Goal: Task Accomplishment & Management: Complete application form

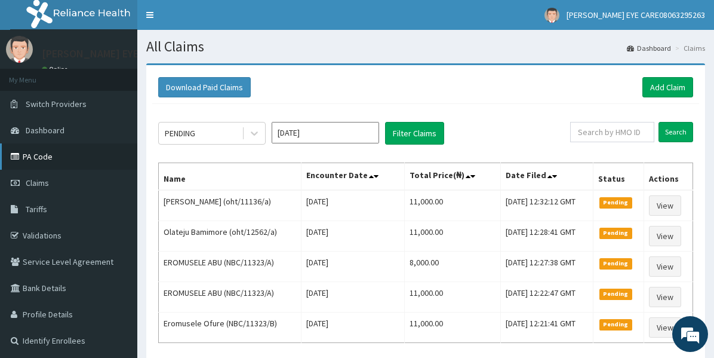
click at [41, 160] on link "PA Code" at bounding box center [68, 156] width 137 height 26
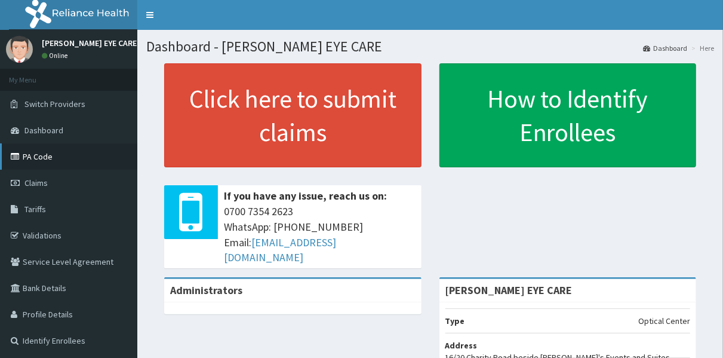
click at [52, 162] on link "PA Code" at bounding box center [68, 156] width 137 height 26
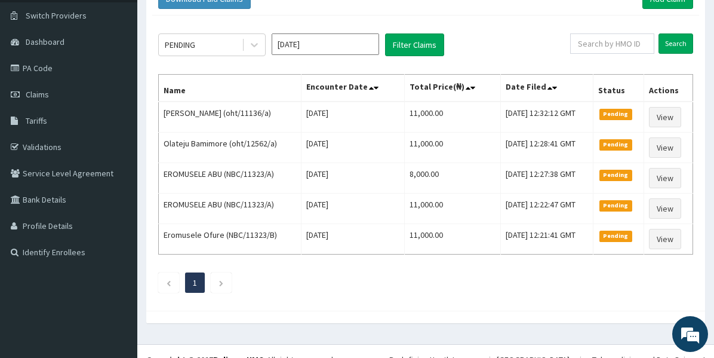
scroll to position [101, 0]
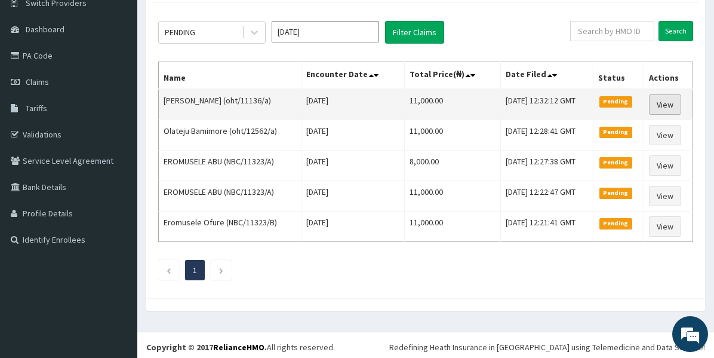
click at [666, 105] on link "View" at bounding box center [665, 104] width 32 height 20
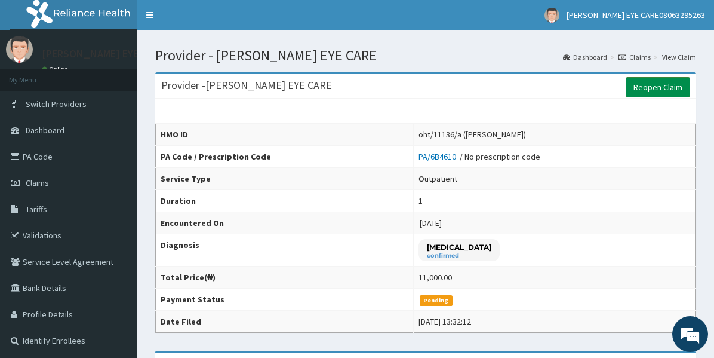
click at [662, 85] on link "Reopen Claim" at bounding box center [658, 87] width 65 height 20
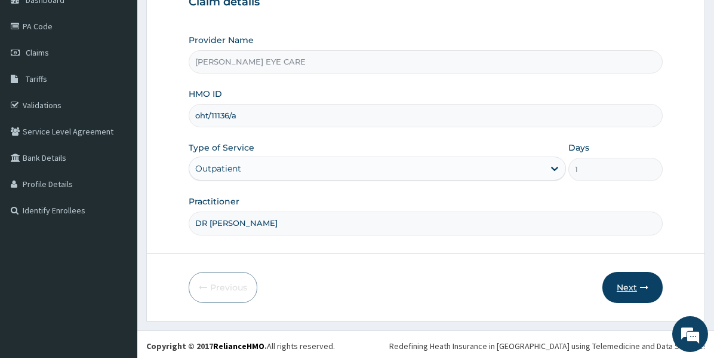
click at [642, 290] on button "Next" at bounding box center [633, 287] width 60 height 31
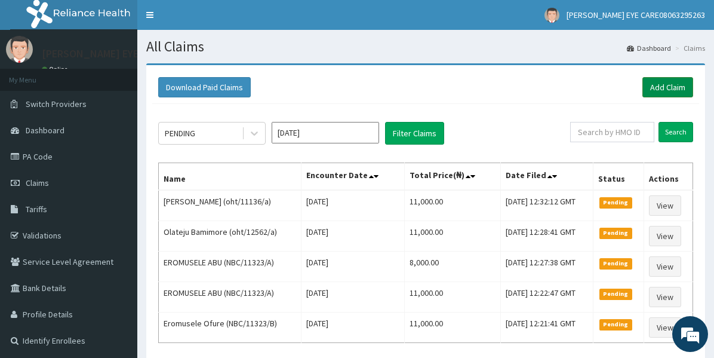
click at [675, 81] on link "Add Claim" at bounding box center [668, 87] width 51 height 20
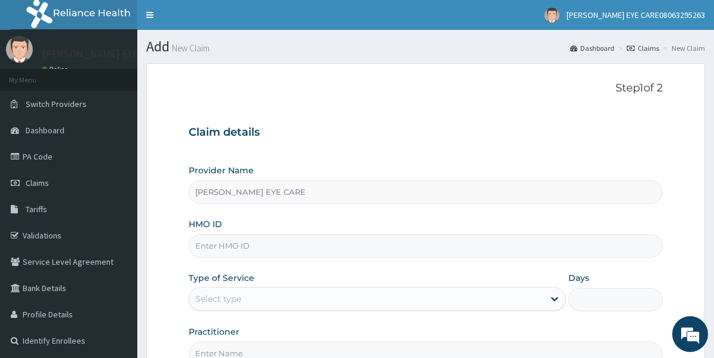
click at [380, 250] on input "HMO ID" at bounding box center [426, 245] width 474 height 23
paste input "NBC/11323/B"
type input "NBC/11323/B"
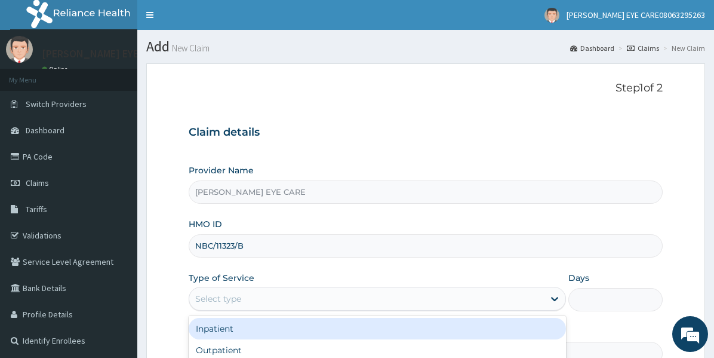
click at [404, 296] on div "Select type" at bounding box center [366, 298] width 355 height 19
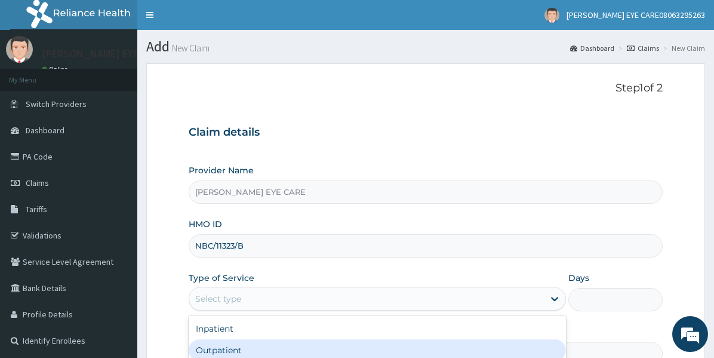
click at [296, 340] on div "Outpatient" at bounding box center [378, 350] width 378 height 22
type input "1"
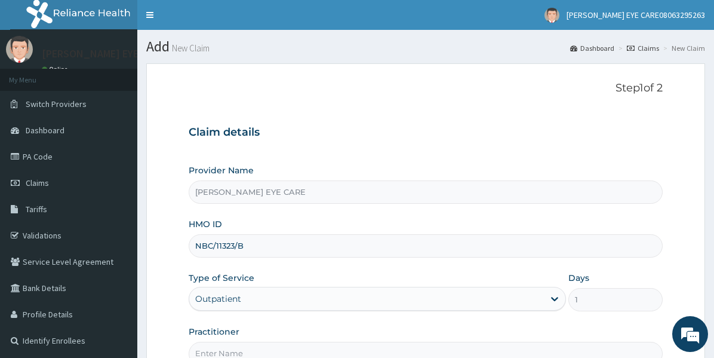
click at [327, 348] on input "Practitioner" at bounding box center [426, 353] width 474 height 23
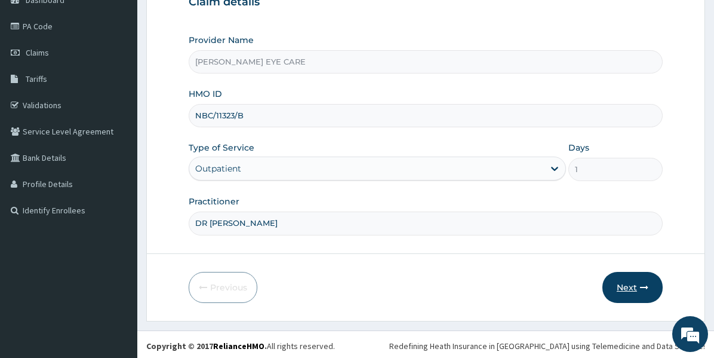
type input "DR DEBORAH"
click at [631, 289] on button "Next" at bounding box center [633, 287] width 60 height 31
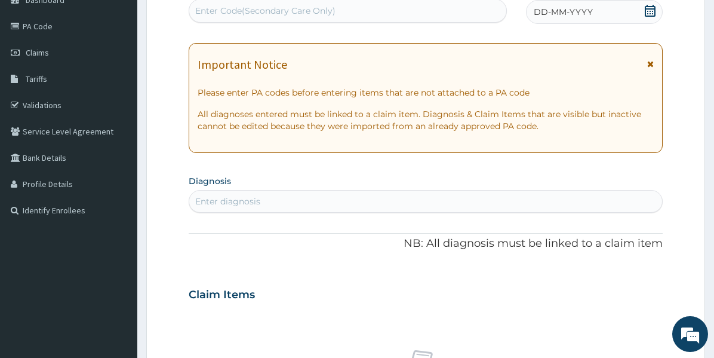
click at [355, 16] on div "Enter Code(Secondary Care Only)" at bounding box center [347, 10] width 317 height 19
paste input "PA/04C038"
type input "PA/04C038"
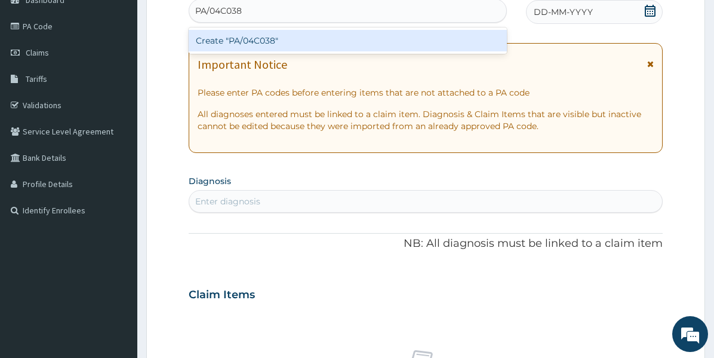
click at [321, 32] on div "Create "PA/04C038"" at bounding box center [348, 41] width 318 height 22
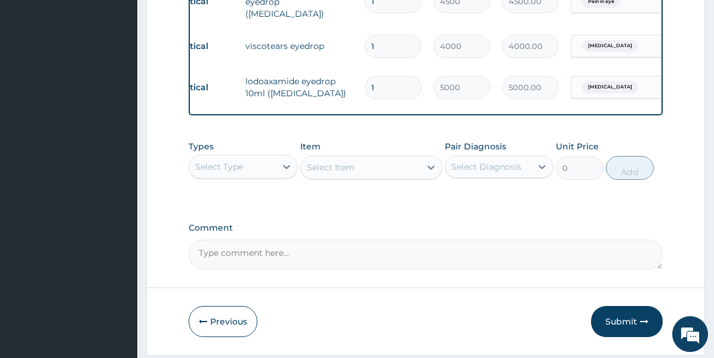
scroll to position [544, 0]
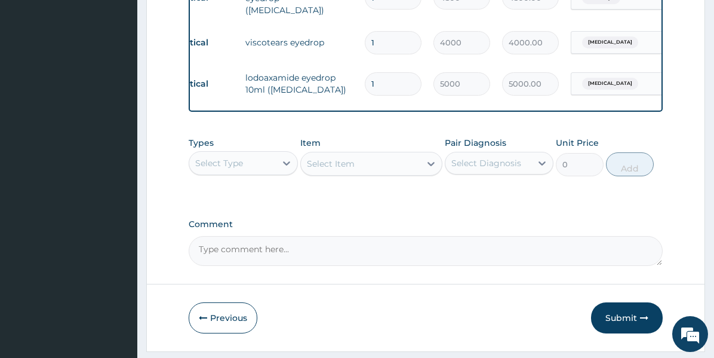
click at [455, 259] on textarea "Comment" at bounding box center [426, 251] width 474 height 30
click at [268, 260] on textarea "APPROVED L" at bounding box center [426, 251] width 474 height 30
paste textarea "Lenses and Frames - N25,000. Precious Ajayi"
click at [391, 259] on textarea "APPROVED Lenses and Frames - N25,000. Precious Ajayi" at bounding box center [426, 251] width 474 height 30
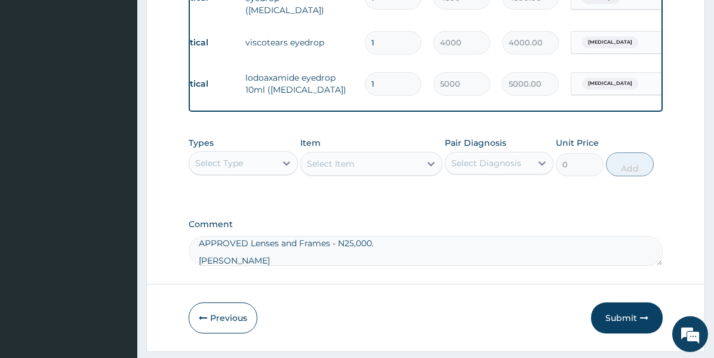
click at [390, 266] on textarea "APPROVED Lenses and Frames - N25,000. Precious Ajayi" at bounding box center [426, 251] width 474 height 30
click at [394, 266] on textarea "APPROVED Lenses and Frames - N25,000. Precious Ajayi" at bounding box center [426, 251] width 474 height 30
click at [391, 254] on textarea "APPROVED Lenses and Frames - N25,000. Precious Ajayi" at bounding box center [426, 251] width 474 height 30
click at [394, 254] on textarea "APPROVED Lenses and Frames - N25,000. Precious Ajayi" at bounding box center [426, 251] width 474 height 30
paste textarea "PA/04C038"
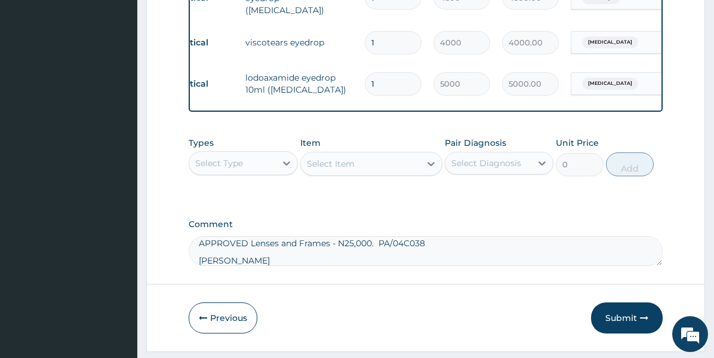
click at [263, 266] on textarea "APPROVED Lenses and Frames - N25,000. PA/04C038 Precious Ajayi" at bounding box center [426, 251] width 474 height 30
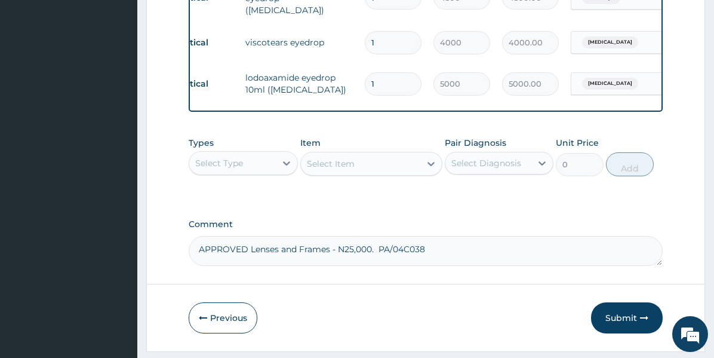
scroll to position [5, 0]
click at [250, 254] on textarea "APPROVED Lenses and Frames - N25,000. PA/04C038" at bounding box center [426, 251] width 474 height 30
click at [279, 253] on textarea "Lenses and Frames - N25,000. PA/04C038" at bounding box center [426, 251] width 474 height 30
click at [408, 249] on textarea "Lenses and Frames Limit - N25,000. PA/04C038" at bounding box center [426, 251] width 474 height 30
type textarea "Lenses and Frames Limit - N25,000. PA/04C038"
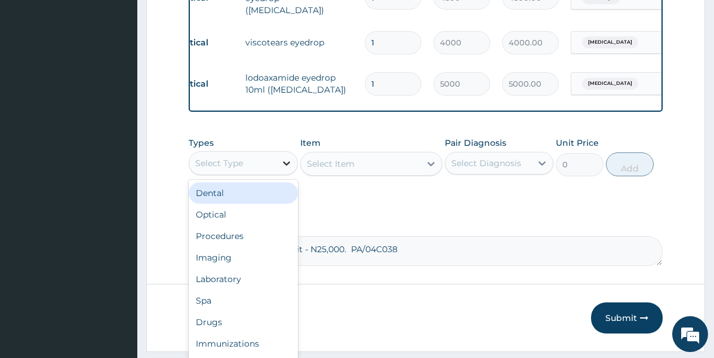
click at [282, 168] on icon at bounding box center [287, 163] width 12 height 12
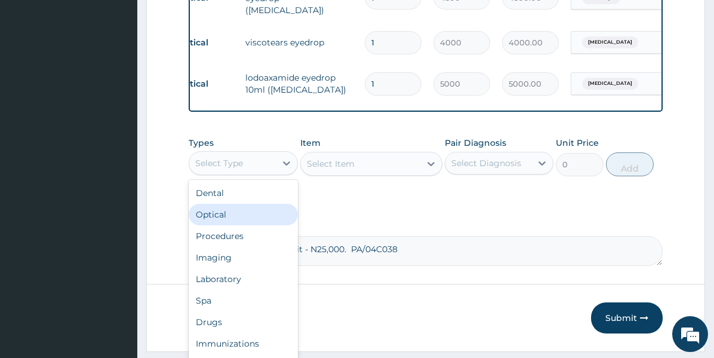
click at [240, 220] on div "Optical" at bounding box center [243, 215] width 109 height 22
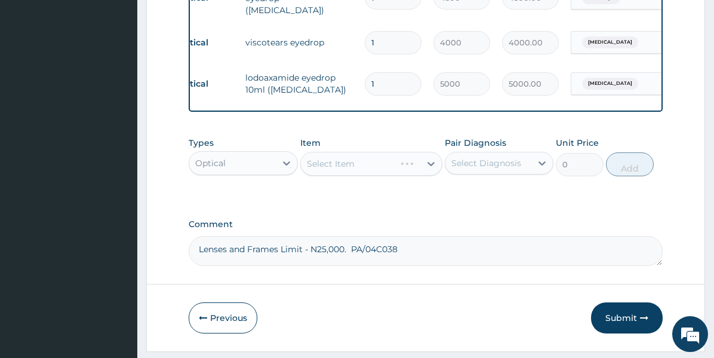
click at [344, 175] on div "Select Item" at bounding box center [371, 164] width 142 height 24
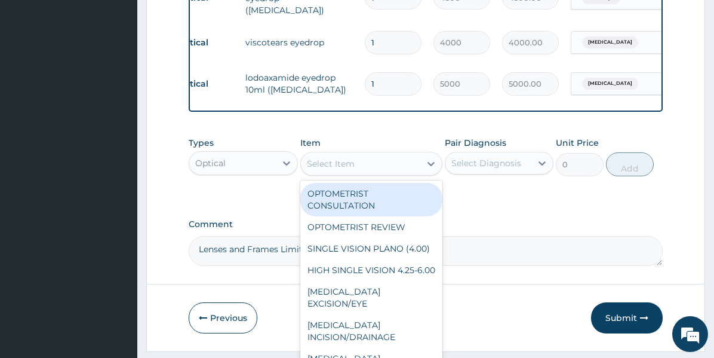
click at [410, 167] on div "Select Item" at bounding box center [360, 163] width 119 height 19
type input "s"
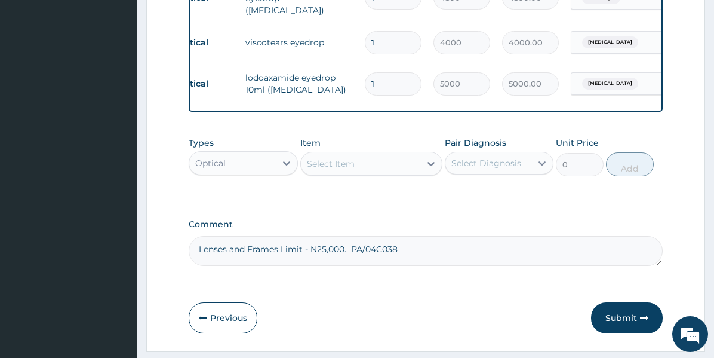
drag, startPoint x: 713, startPoint y: 114, endPoint x: 713, endPoint y: 69, distance: 45.4
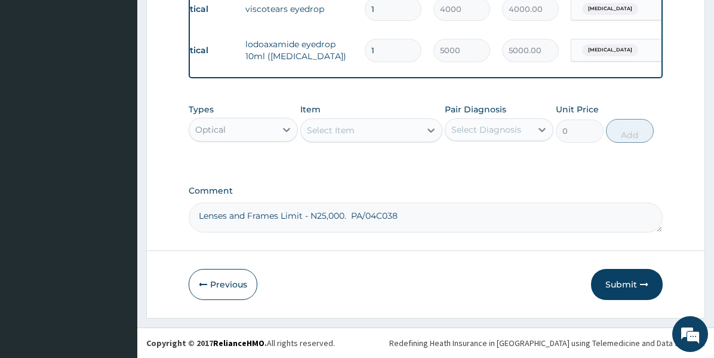
scroll to position [584, 0]
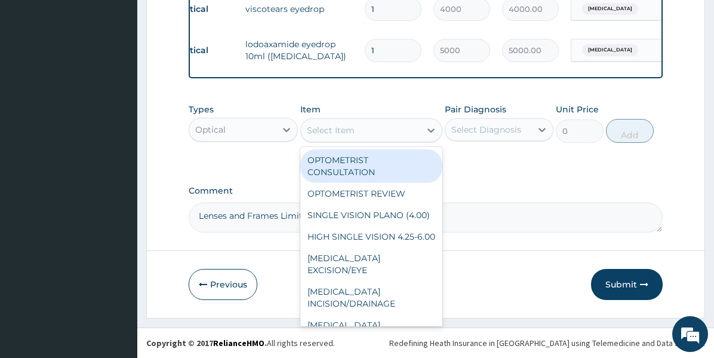
click at [373, 131] on div "Select Item" at bounding box center [360, 130] width 119 height 19
type input "si"
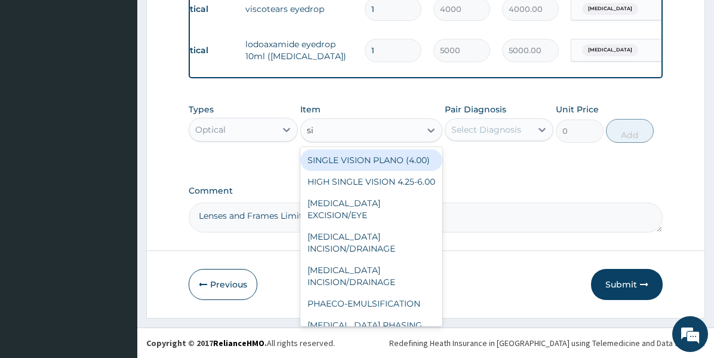
click at [373, 160] on div "SINGLE VISION PLANO (4.00)" at bounding box center [371, 160] width 142 height 22
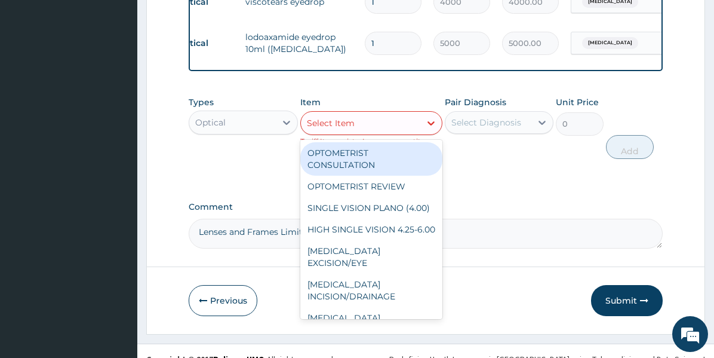
click at [406, 131] on div "Select Item" at bounding box center [360, 123] width 119 height 19
type input "s"
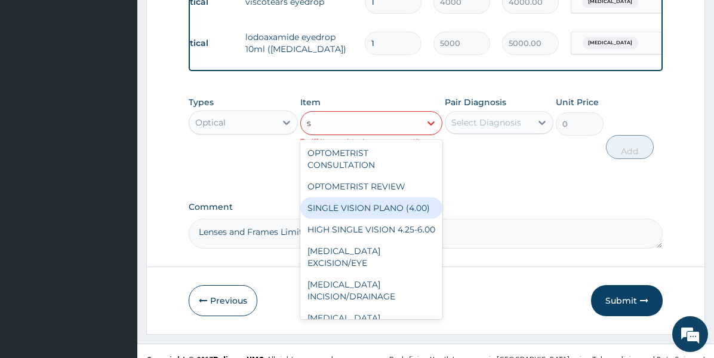
click at [377, 219] on div "SINGLE VISION PLANO (4.00)" at bounding box center [371, 208] width 142 height 22
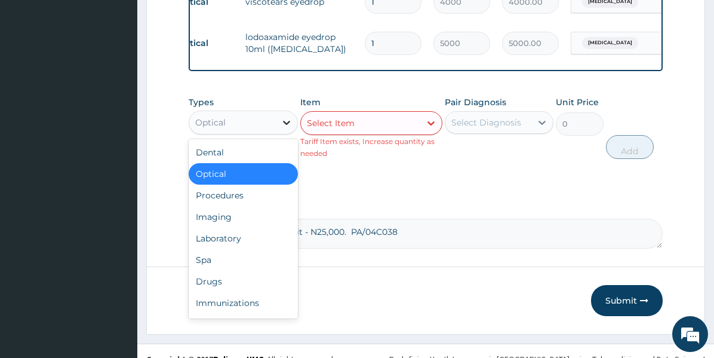
click at [284, 128] on icon at bounding box center [287, 122] width 12 height 12
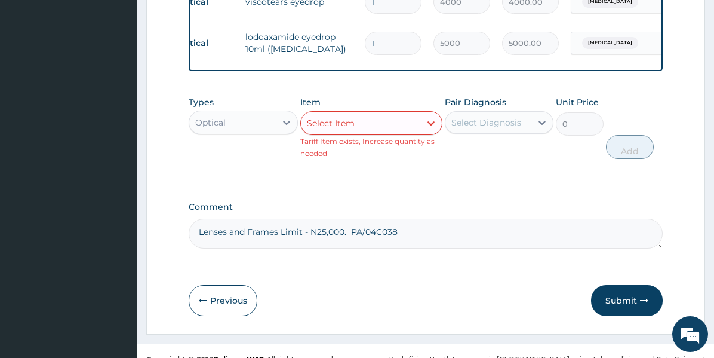
click at [356, 182] on div "Types Optical Item Select Item Tariff Item exists, Increase quantity as needed …" at bounding box center [426, 136] width 474 height 93
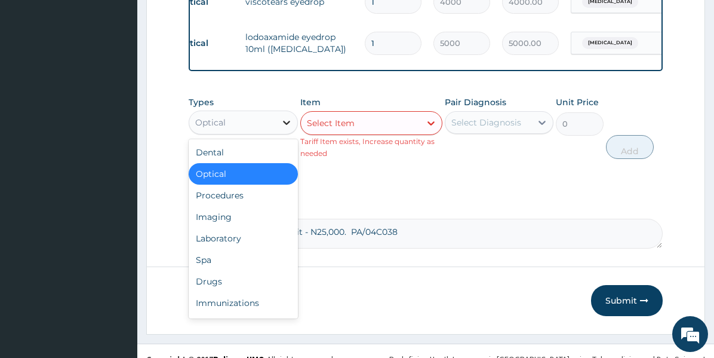
click at [282, 128] on icon at bounding box center [287, 122] width 12 height 12
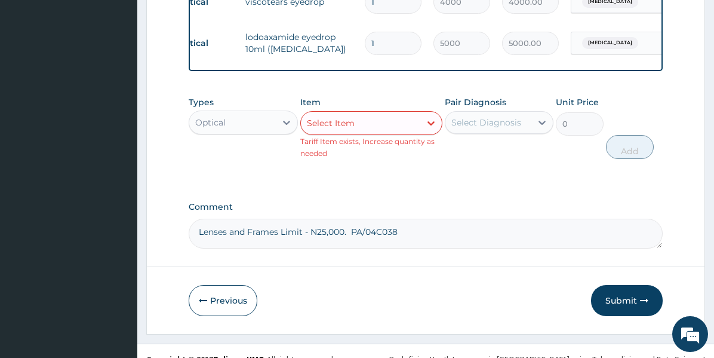
click at [414, 183] on div "Types Optical Item Select Item Tariff Item exists, Increase quantity as needed …" at bounding box center [426, 136] width 474 height 93
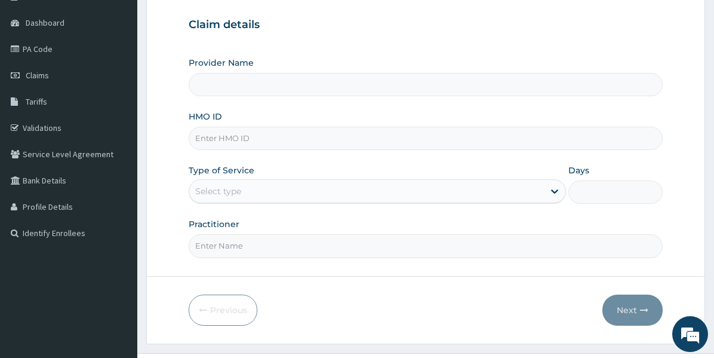
type input "[PERSON_NAME] EYE CARE"
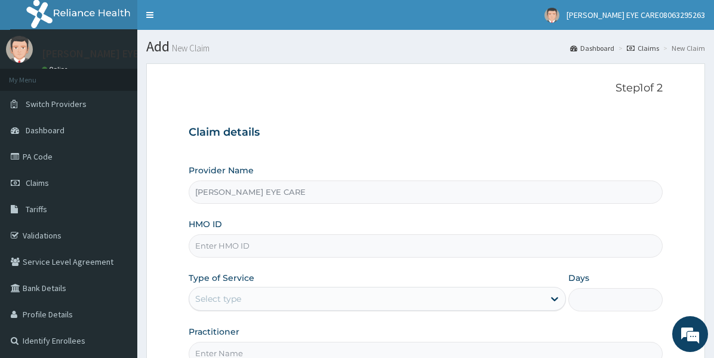
click at [262, 242] on input "HMO ID" at bounding box center [426, 245] width 474 height 23
paste input "NBC/11323/B"
type input "NBC/11323/B"
click at [275, 299] on div "Select type" at bounding box center [366, 298] width 355 height 19
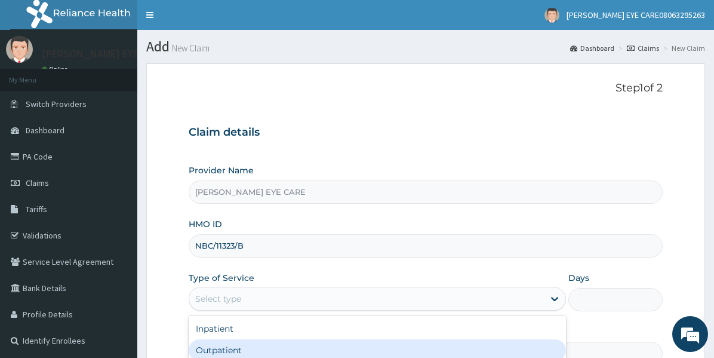
click at [256, 348] on div "Outpatient" at bounding box center [378, 350] width 378 height 22
type input "1"
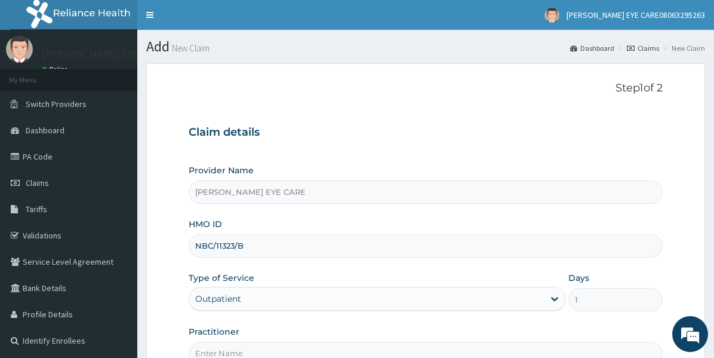
scroll to position [130, 0]
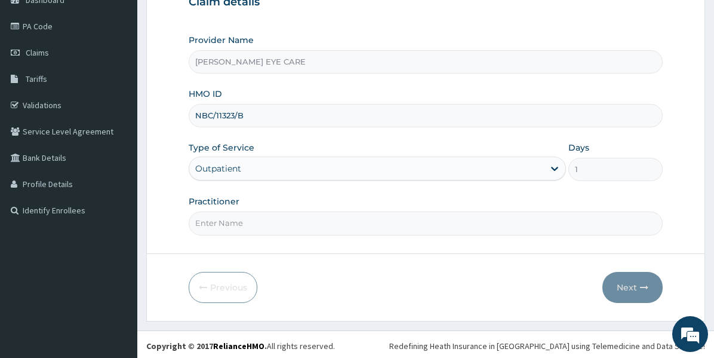
click at [342, 223] on input "Practitioner" at bounding box center [426, 222] width 474 height 23
type input "d"
type input "DR DEBORAH"
click at [641, 286] on icon "button" at bounding box center [644, 287] width 8 height 8
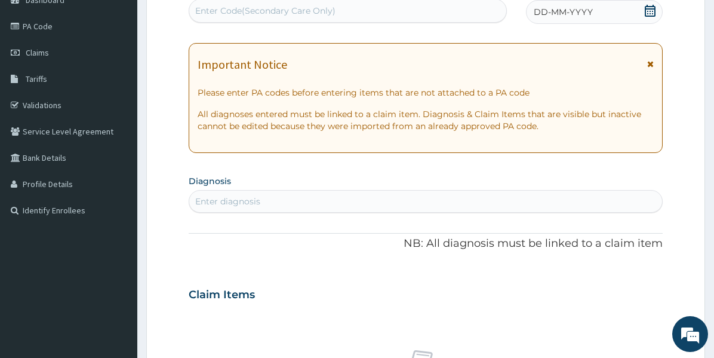
click at [310, 15] on div "Enter Code(Secondary Care Only)" at bounding box center [265, 11] width 140 height 12
paste input "PA/04C038"
type input "PA/04C038"
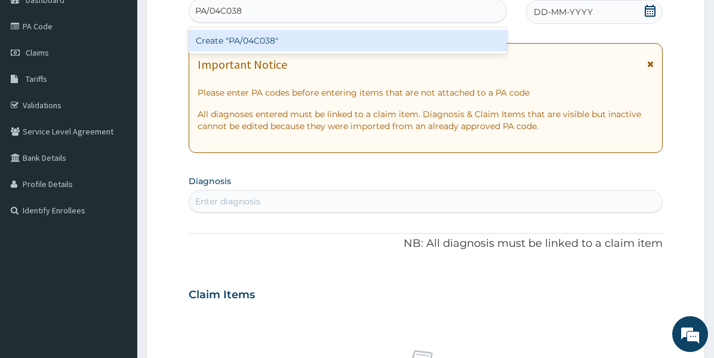
click at [300, 38] on div "Create "PA/04C038"" at bounding box center [348, 41] width 318 height 22
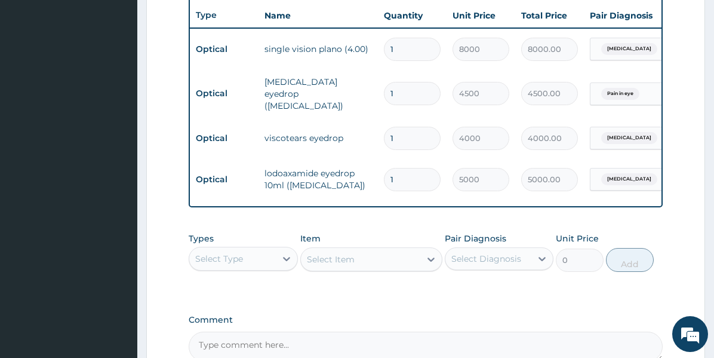
scroll to position [0, 0]
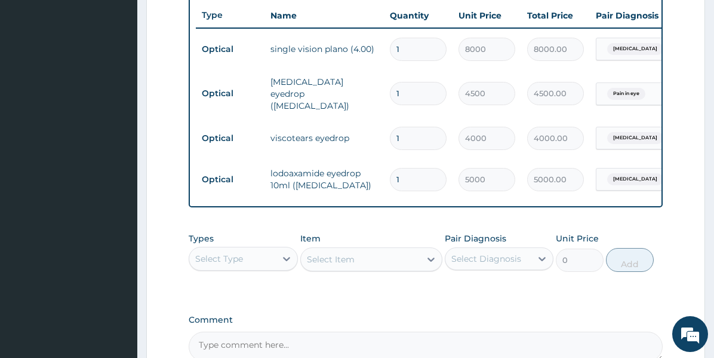
click at [394, 346] on textarea "Comment" at bounding box center [426, 347] width 474 height 30
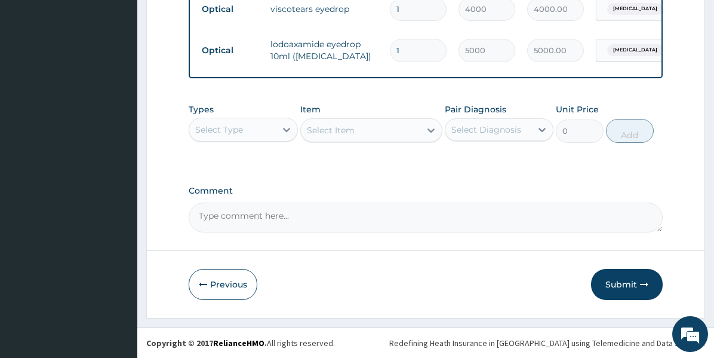
click at [251, 219] on textarea "Comment" at bounding box center [426, 218] width 474 height 30
click at [378, 227] on textarea "LENS AND FRAME LIMIT 25,000" at bounding box center [426, 218] width 474 height 30
paste textarea "PA/04C038"
click at [332, 216] on textarea "LENS AND FRAME LIMIT 25,000 PA/04C038" at bounding box center [426, 218] width 474 height 30
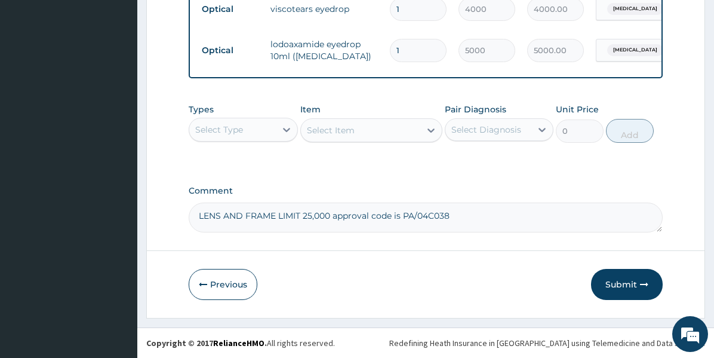
type textarea "LENS AND FRAME LIMIT 25,000 approval code is PA/04C038"
click at [615, 285] on button "Submit" at bounding box center [627, 284] width 72 height 31
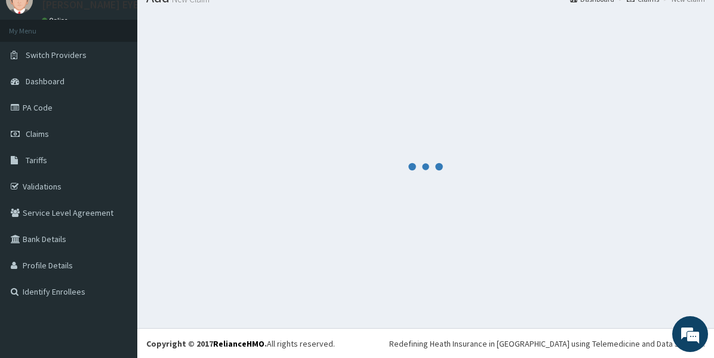
scroll to position [0, 0]
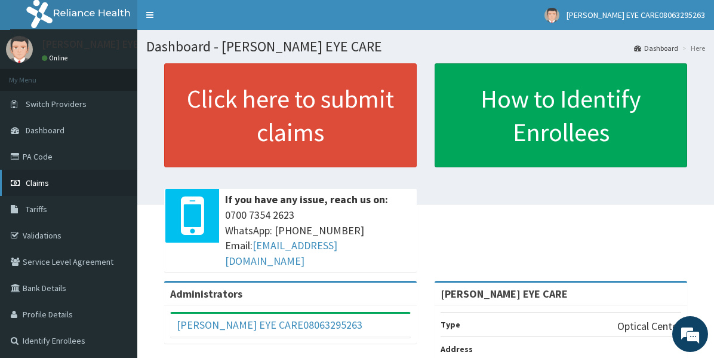
click at [43, 183] on span "Claims" at bounding box center [37, 182] width 23 height 11
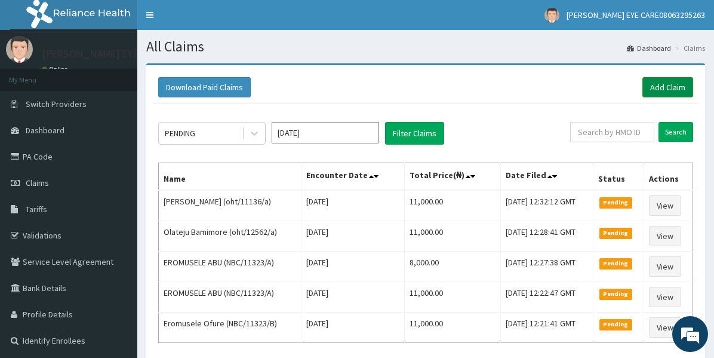
click at [661, 90] on link "Add Claim" at bounding box center [668, 87] width 51 height 20
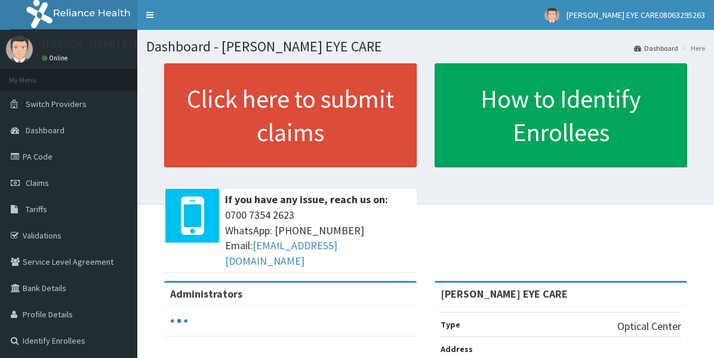
click at [48, 156] on link "PA Code" at bounding box center [68, 156] width 137 height 26
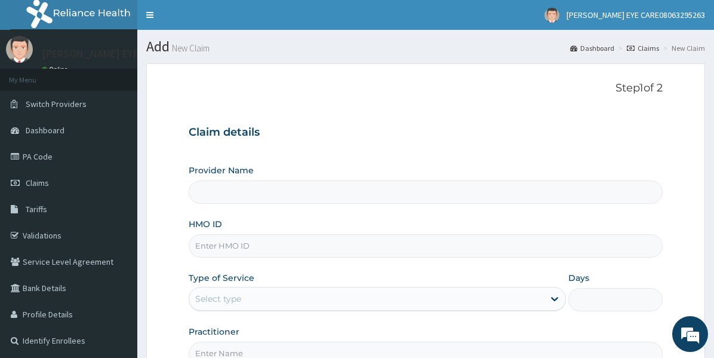
type input "[PERSON_NAME] EYE CARE"
click at [300, 251] on input "HMO ID" at bounding box center [426, 245] width 474 height 23
paste input "NBC/11323/B"
type input "NBC/11323/B"
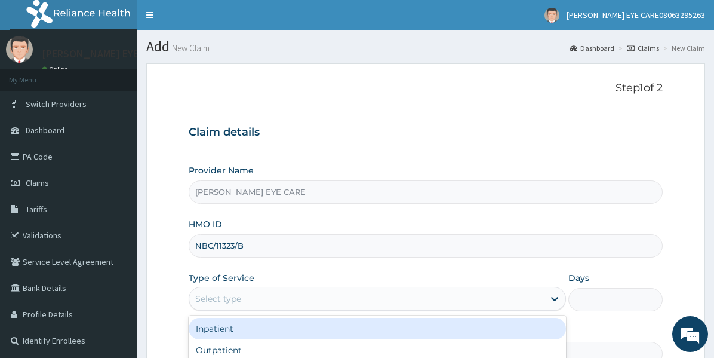
click at [459, 298] on div "Select type" at bounding box center [366, 298] width 355 height 19
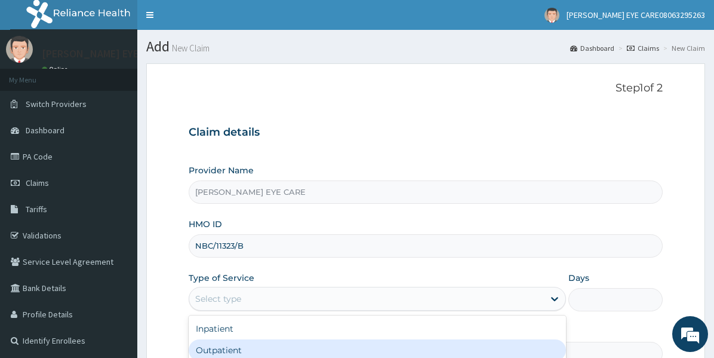
click at [273, 345] on div "Outpatient" at bounding box center [378, 350] width 378 height 22
type input "1"
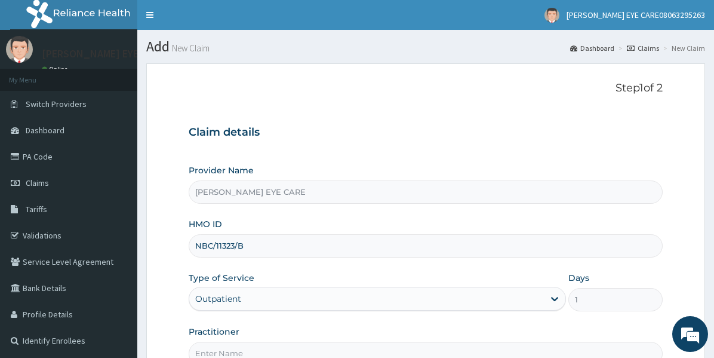
click at [357, 357] on input "Practitioner" at bounding box center [426, 353] width 474 height 23
type input "d"
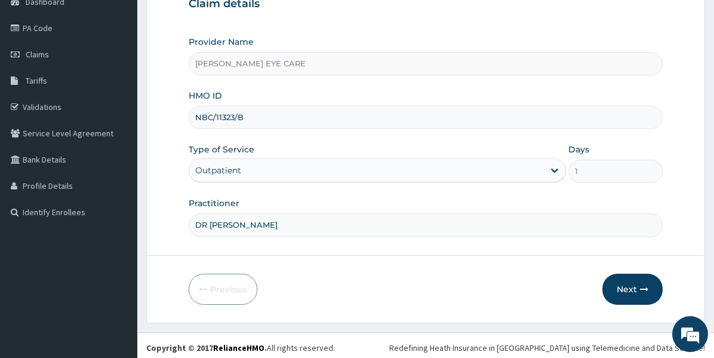
scroll to position [130, 0]
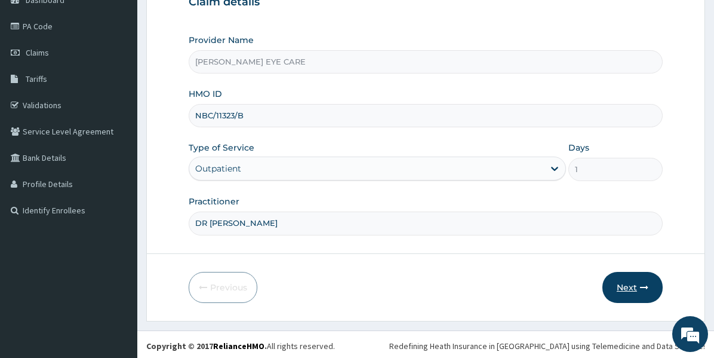
type input "DR [PERSON_NAME]"
click at [628, 289] on button "Next" at bounding box center [633, 287] width 60 height 31
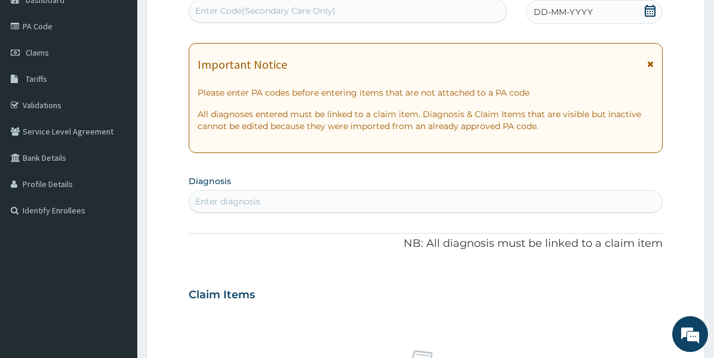
click at [425, 9] on div "Enter Code(Secondary Care Only)" at bounding box center [347, 10] width 317 height 19
paste input "PA/04C038"
type input "PA/04C038"
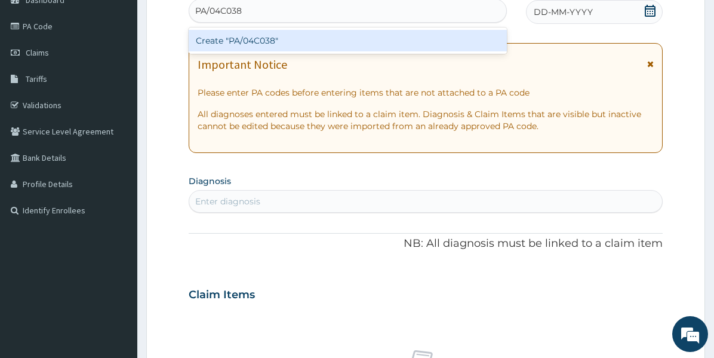
click at [428, 32] on div "Create "PA/04C038"" at bounding box center [348, 41] width 318 height 22
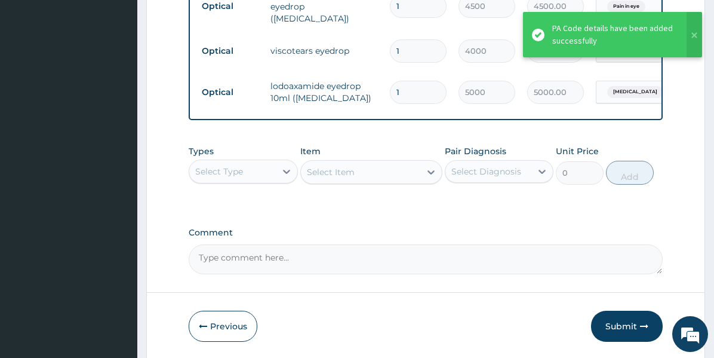
scroll to position [542, 0]
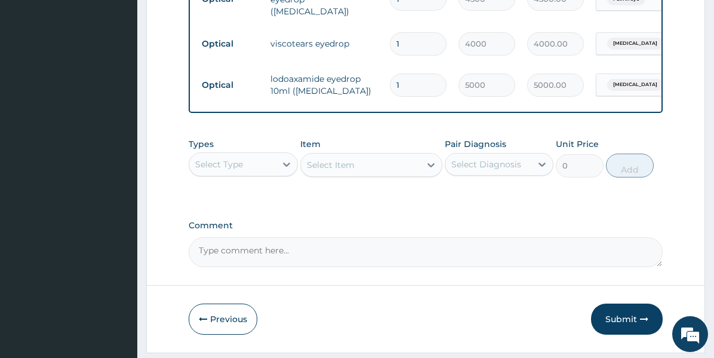
click at [392, 267] on textarea "Comment" at bounding box center [426, 252] width 474 height 30
paste textarea "PA/04C038"
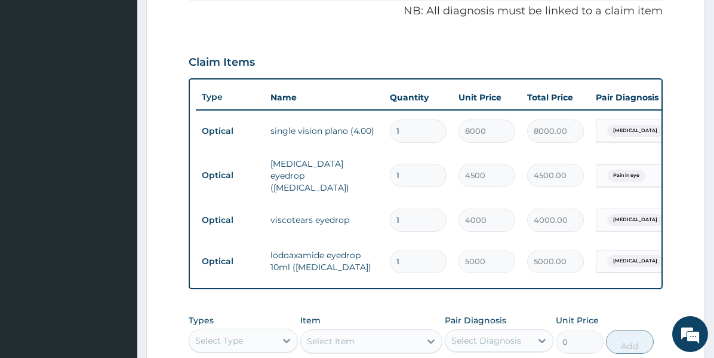
scroll to position [353, 0]
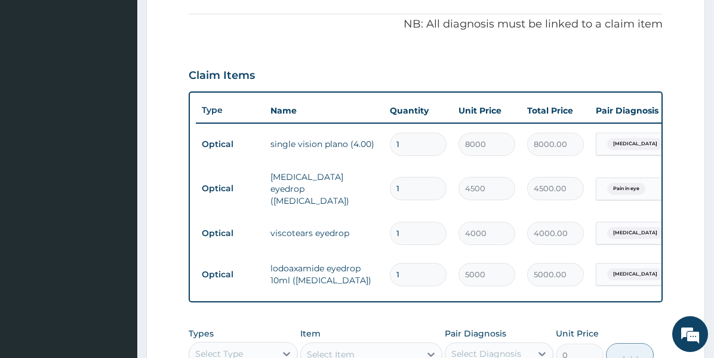
type textarea "LENS AND FRAME LIMIT 25,000 . APPROVAL CODE IS PA/04C038"
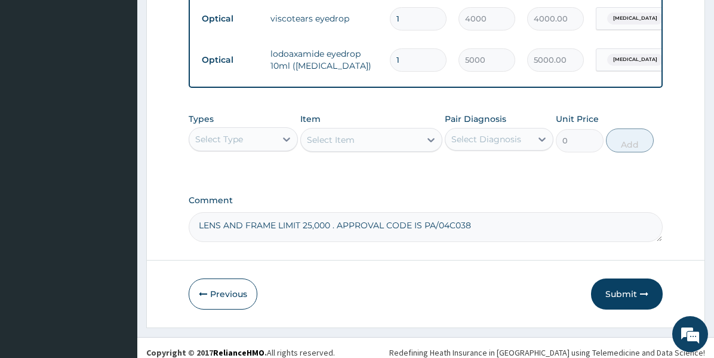
scroll to position [584, 0]
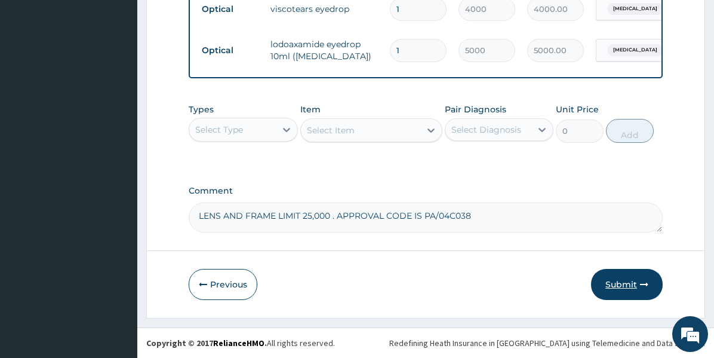
click at [639, 289] on button "Submit" at bounding box center [627, 284] width 72 height 31
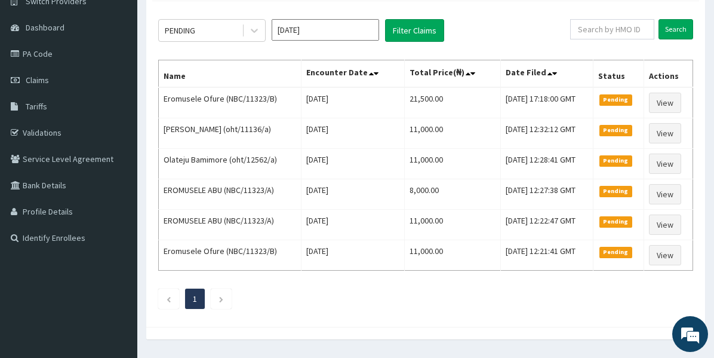
scroll to position [115, 0]
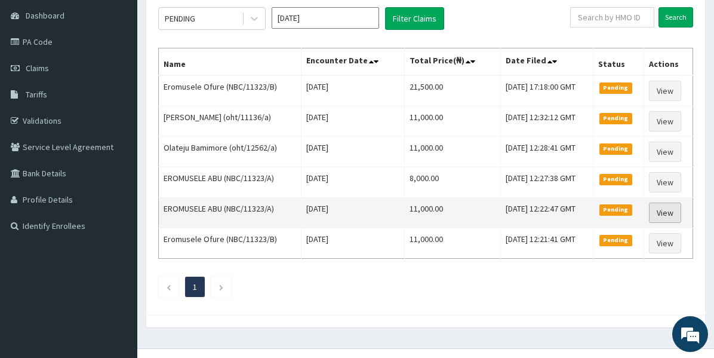
click at [675, 213] on link "View" at bounding box center [665, 213] width 32 height 20
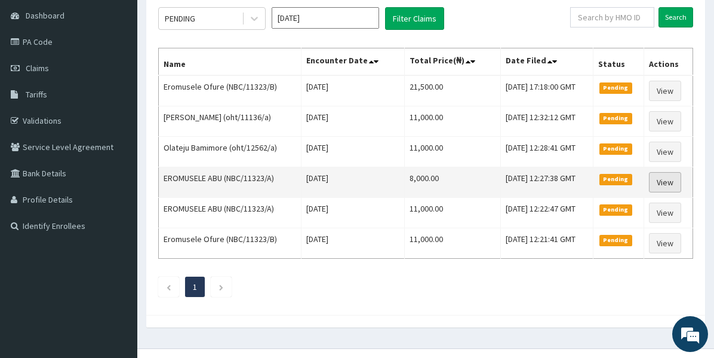
click at [673, 180] on link "View" at bounding box center [665, 182] width 32 height 20
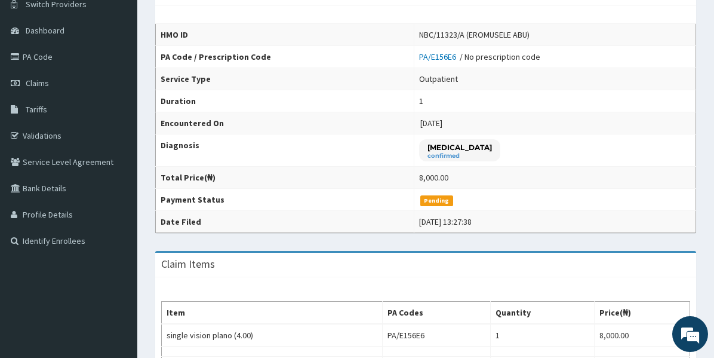
scroll to position [98, 0]
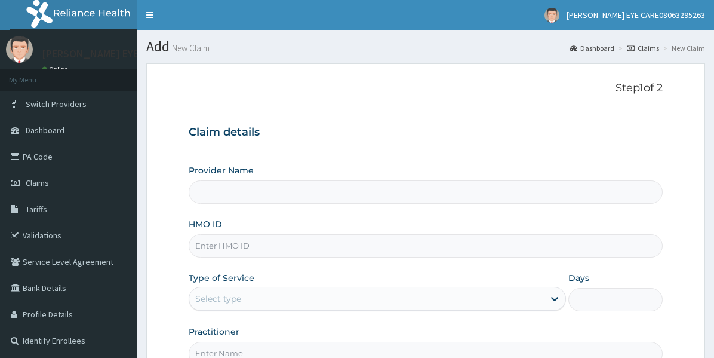
scroll to position [130, 0]
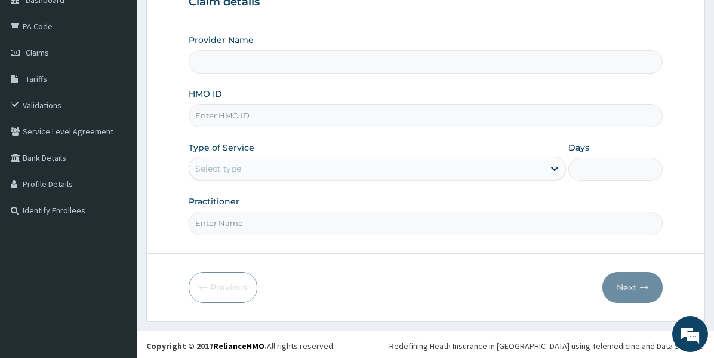
type input "[PERSON_NAME] EYE CARE"
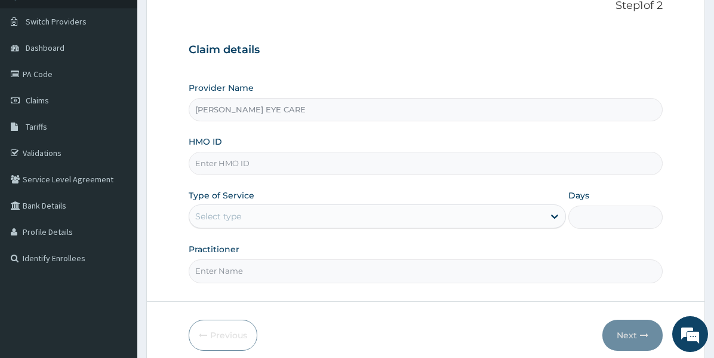
scroll to position [85, 0]
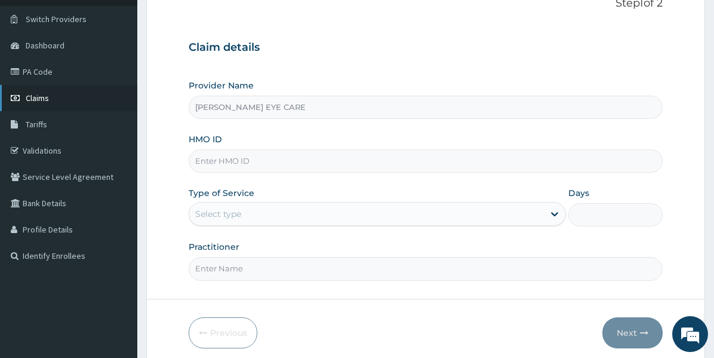
click at [51, 100] on link "Claims" at bounding box center [68, 98] width 137 height 26
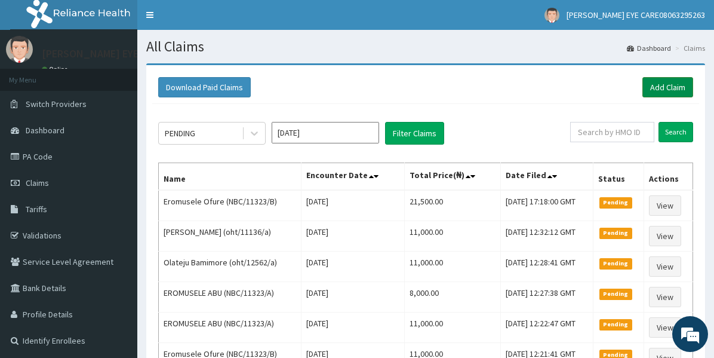
click at [654, 84] on link "Add Claim" at bounding box center [668, 87] width 51 height 20
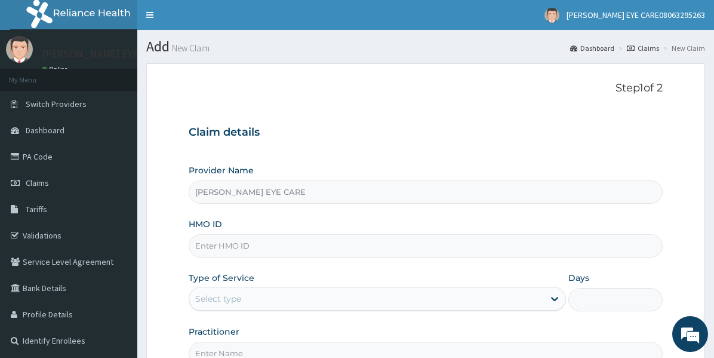
type input "[PERSON_NAME] EYE CARE"
click at [312, 249] on input "HMO ID" at bounding box center [426, 245] width 474 height 23
paste input "YAC/10023/A"
type input "YAC/10023/A"
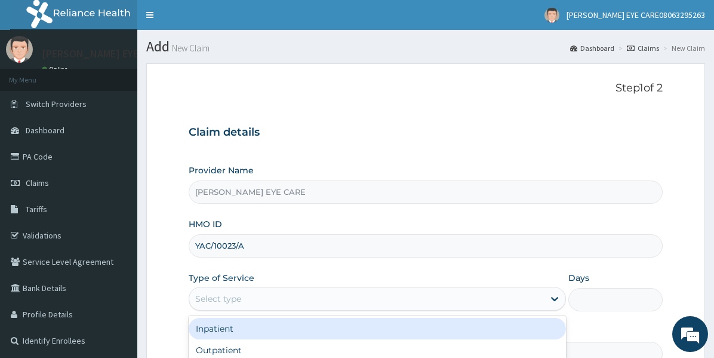
click at [395, 287] on div "Select type" at bounding box center [378, 299] width 378 height 24
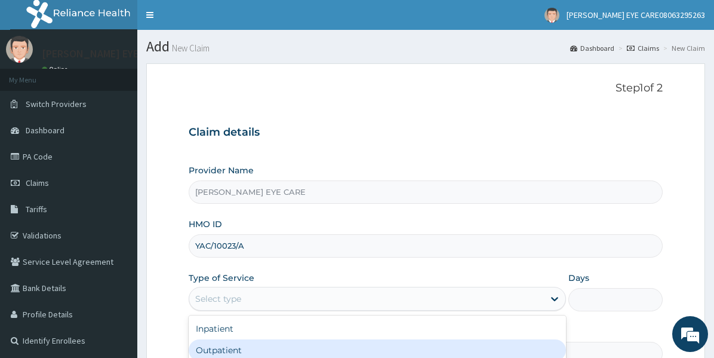
click at [337, 346] on div "Outpatient" at bounding box center [378, 350] width 378 height 22
type input "1"
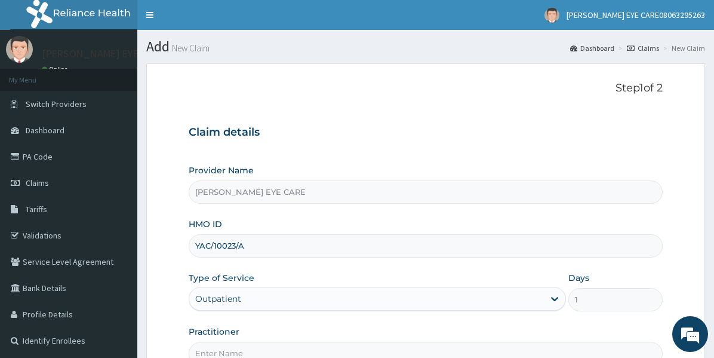
scroll to position [130, 0]
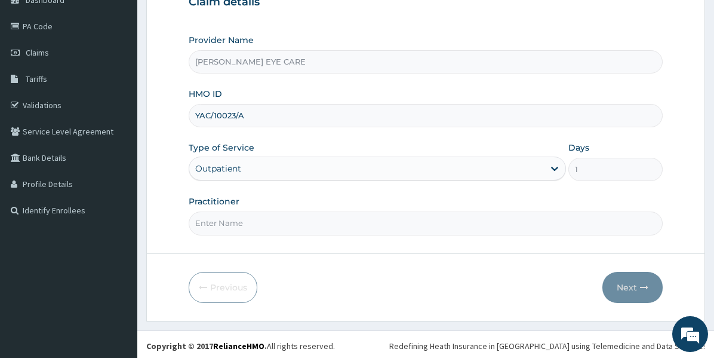
click at [282, 214] on input "Practitioner" at bounding box center [426, 222] width 474 height 23
type input "DR [PERSON_NAME]"
click at [613, 289] on button "Next" at bounding box center [633, 287] width 60 height 31
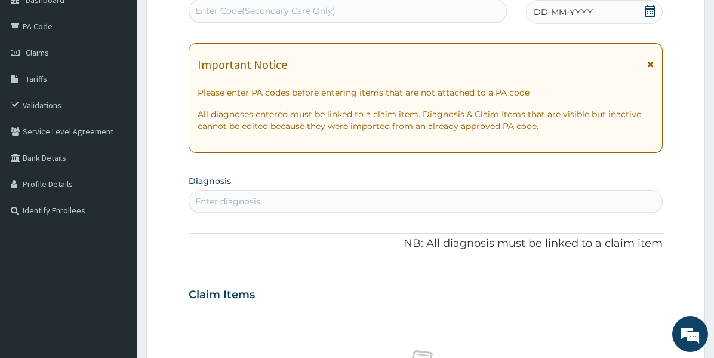
click at [358, 8] on div "Enter Code(Secondary Care Only)" at bounding box center [347, 10] width 317 height 19
paste input "PA/D0F043"
type input "PA/D0F043"
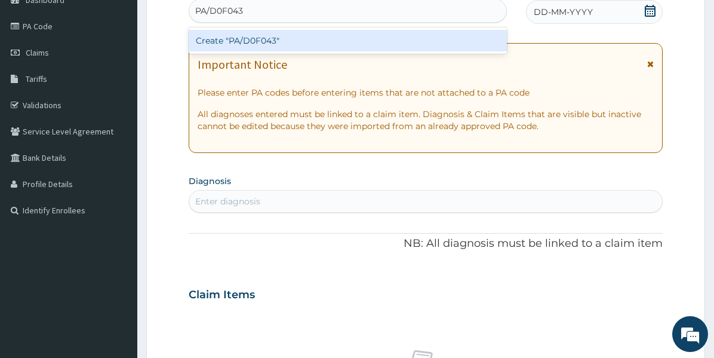
click at [358, 39] on div "Create "PA/D0F043"" at bounding box center [348, 41] width 318 height 22
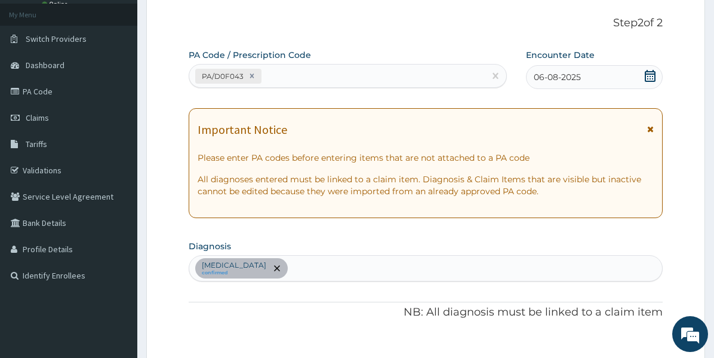
scroll to position [60, 0]
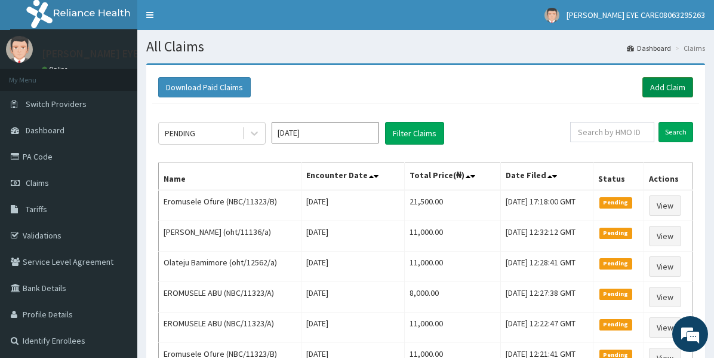
click at [658, 88] on link "Add Claim" at bounding box center [668, 87] width 51 height 20
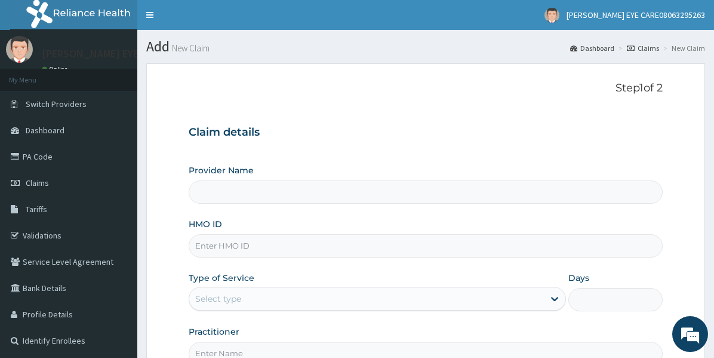
click at [348, 247] on input "HMO ID" at bounding box center [426, 245] width 474 height 23
type input "DEAN EYE CARE"
paste input "YAC/10023/A"
type input "YAC/10023/A"
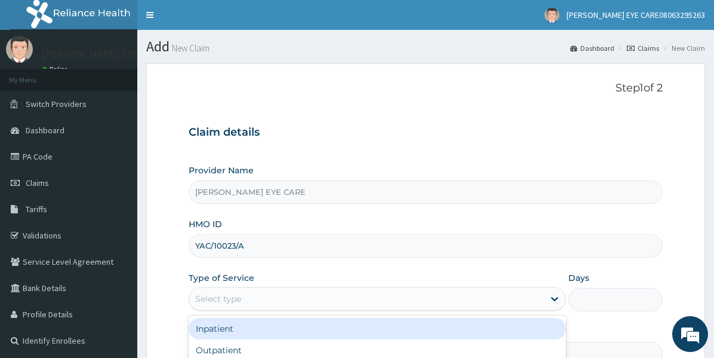
click at [401, 296] on div "Select type" at bounding box center [366, 298] width 355 height 19
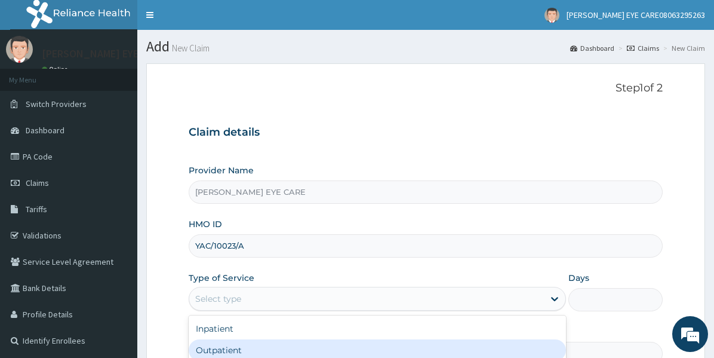
click at [320, 344] on div "Outpatient" at bounding box center [378, 350] width 378 height 22
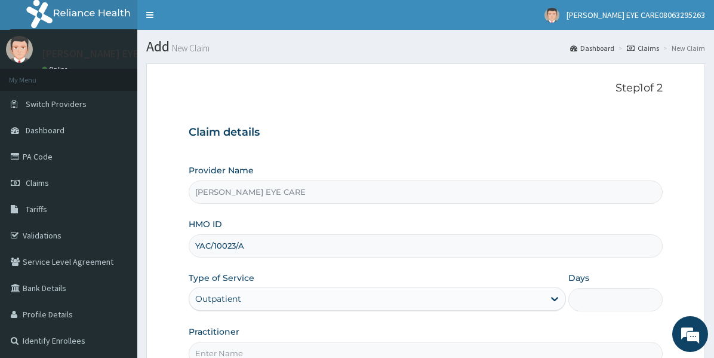
type input "1"
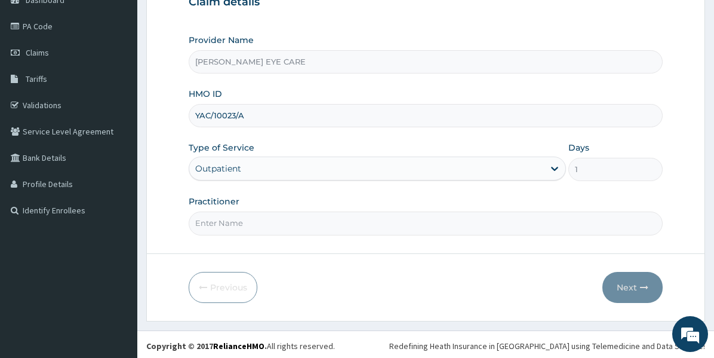
click at [330, 222] on input "Practitioner" at bounding box center [426, 222] width 474 height 23
type input "DR [PERSON_NAME]"
click at [616, 281] on button "Next" at bounding box center [633, 287] width 60 height 31
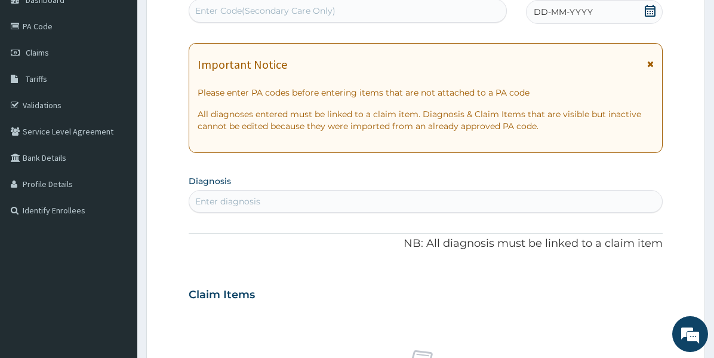
click at [357, 12] on div "Enter Code(Secondary Care Only)" at bounding box center [347, 10] width 317 height 19
paste input "PA/D0F043"
type input "PA/D0F043"
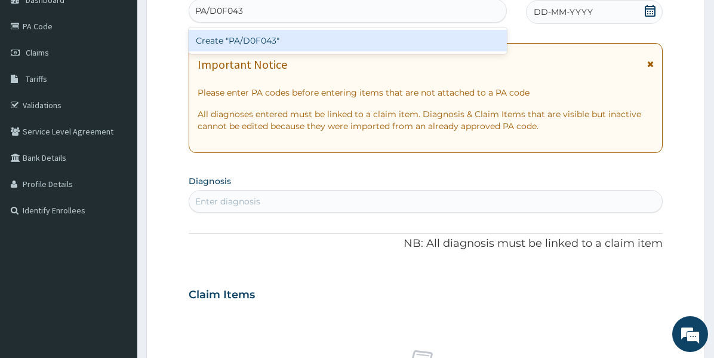
click at [349, 34] on div "Create "PA/D0F043"" at bounding box center [348, 41] width 318 height 22
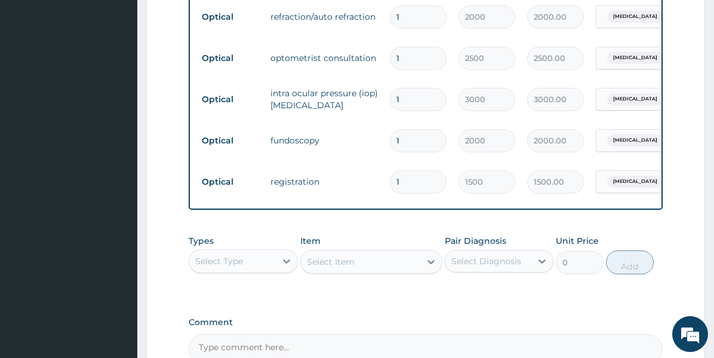
scroll to position [619, 0]
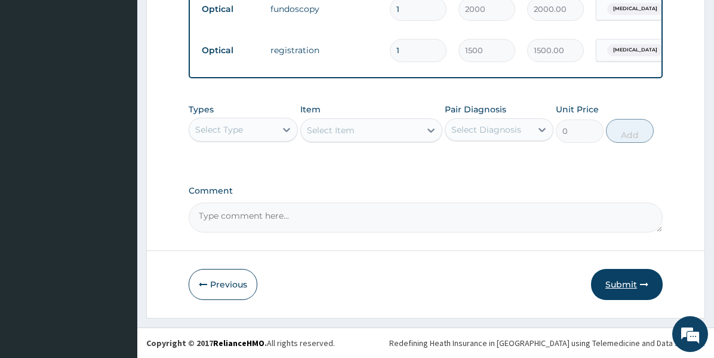
click at [631, 280] on button "Submit" at bounding box center [627, 284] width 72 height 31
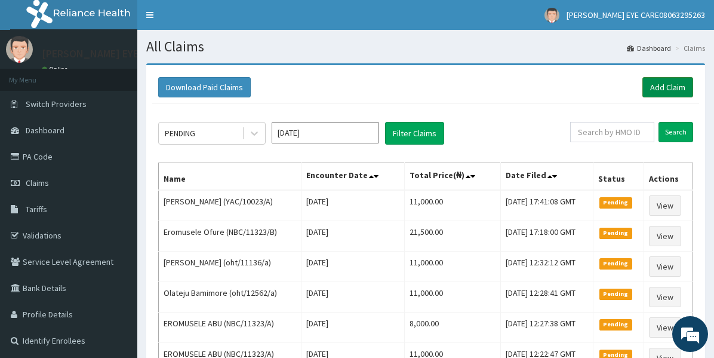
click at [664, 90] on link "Add Claim" at bounding box center [668, 87] width 51 height 20
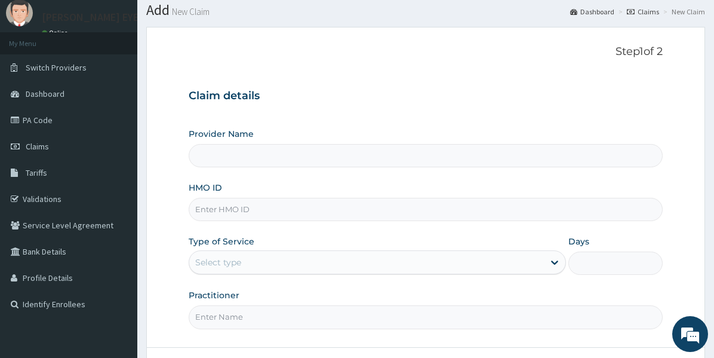
type input "[PERSON_NAME] EYE CARE"
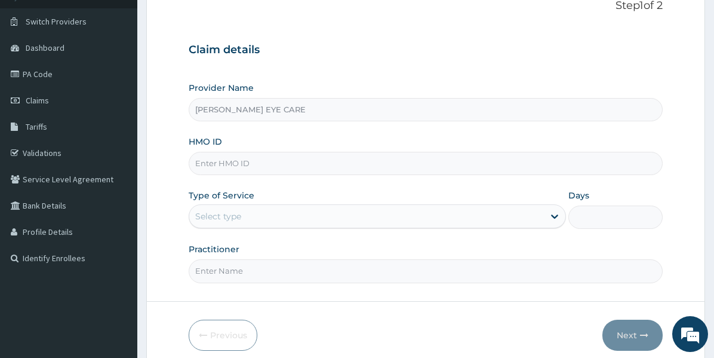
click at [374, 157] on input "HMO ID" at bounding box center [426, 163] width 474 height 23
paste input "YAC/10023/A"
type input "YAC/10023/A"
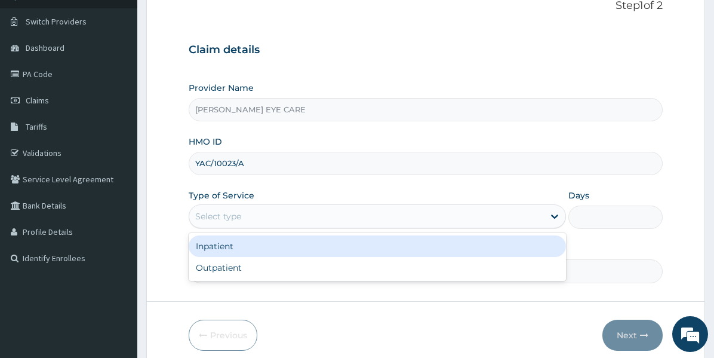
click at [301, 223] on div "Select type" at bounding box center [366, 216] width 355 height 19
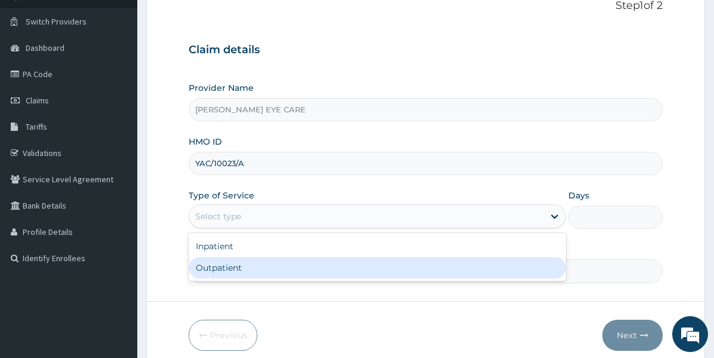
click at [291, 271] on div "Outpatient" at bounding box center [378, 268] width 378 height 22
type input "1"
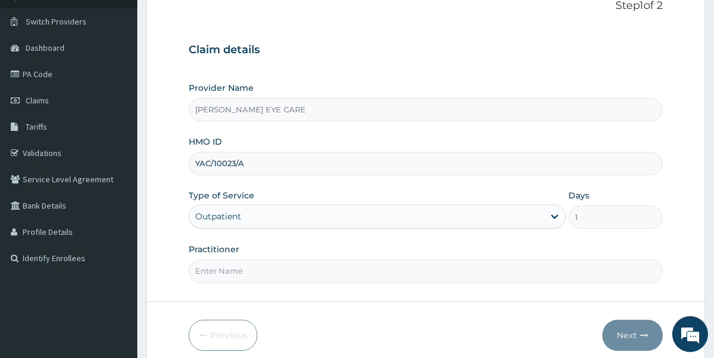
click at [279, 268] on input "Practitioner" at bounding box center [426, 270] width 474 height 23
type input "DR [PERSON_NAME]"
click at [620, 332] on button "Next" at bounding box center [633, 335] width 60 height 31
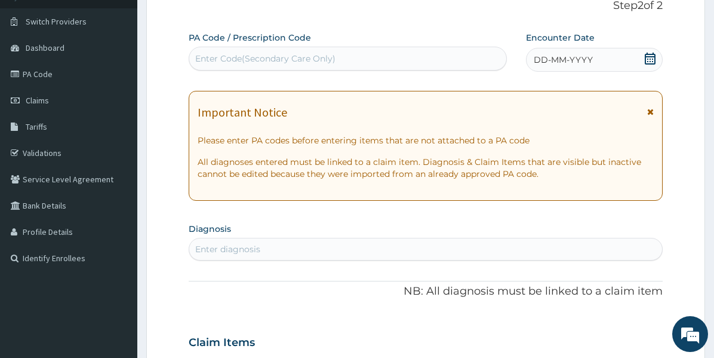
click at [328, 53] on div "Enter Code(Secondary Care Only)" at bounding box center [265, 59] width 140 height 12
paste input "PA/A0CB43"
type input "PA/A0CB43"
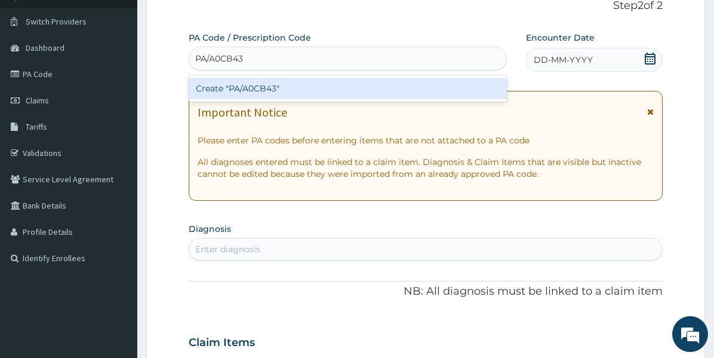
click at [317, 90] on div "Create "PA/A0CB43"" at bounding box center [348, 89] width 318 height 22
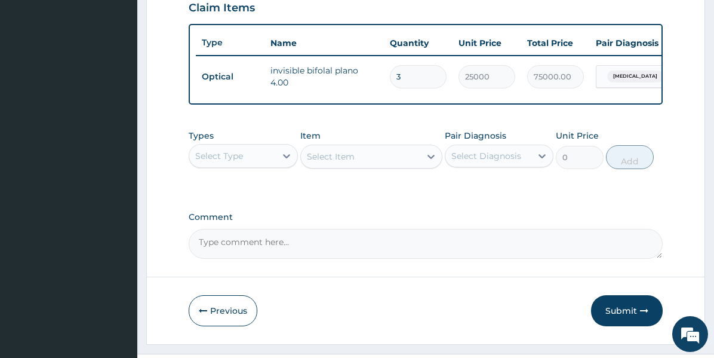
scroll to position [370, 0]
